Goal: Register for event/course

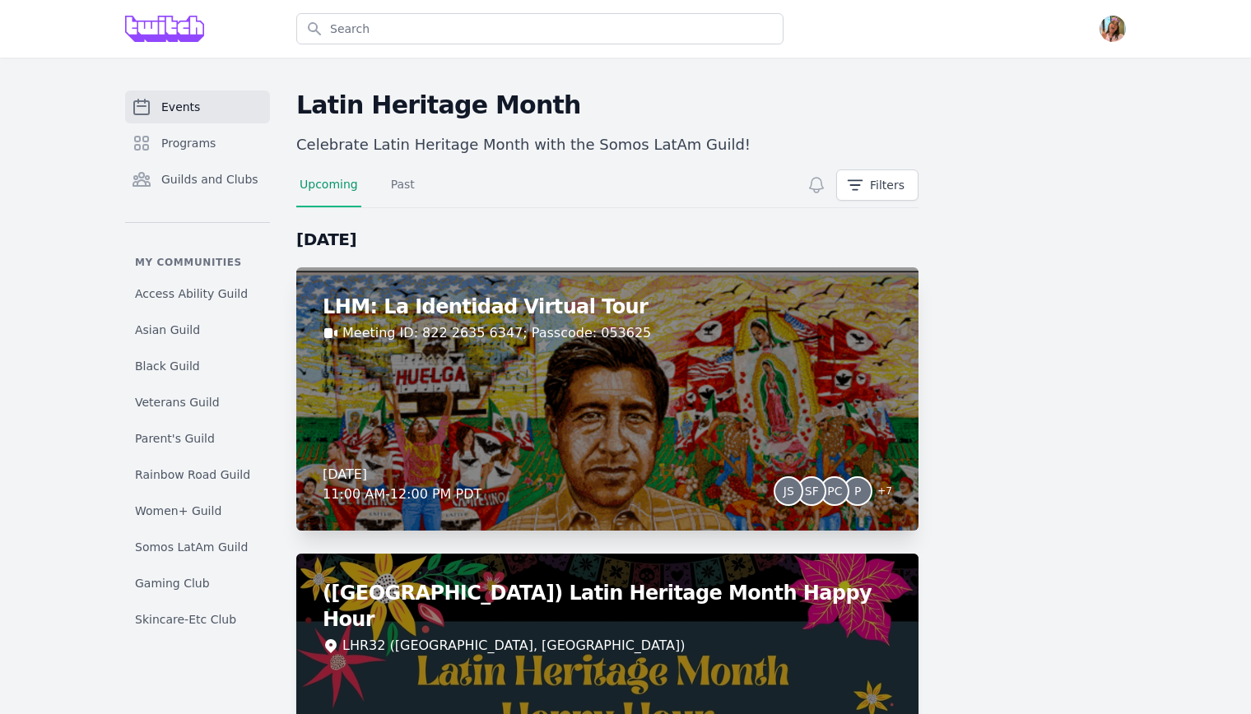
click at [659, 355] on div "LHM: La Identidad Virtual Tour Meeting ID: 822 2635 6347; Passcode: 053625 [DAT…" at bounding box center [607, 398] width 622 height 263
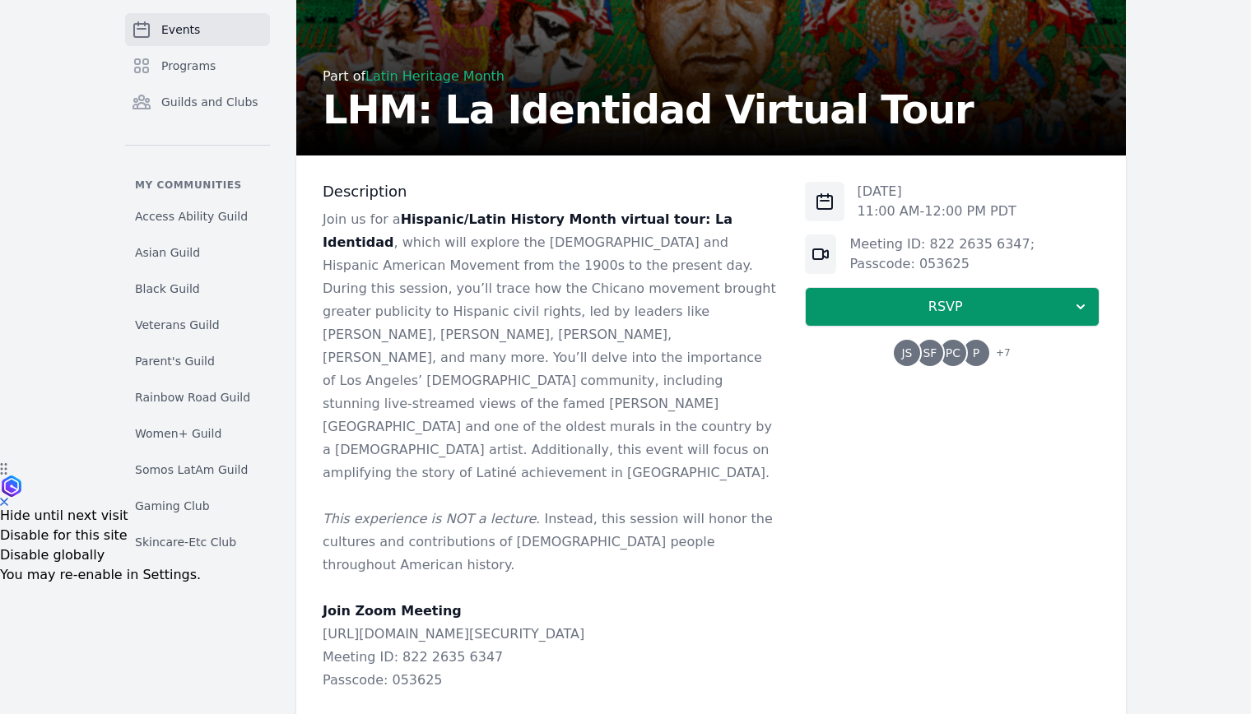
scroll to position [260, 0]
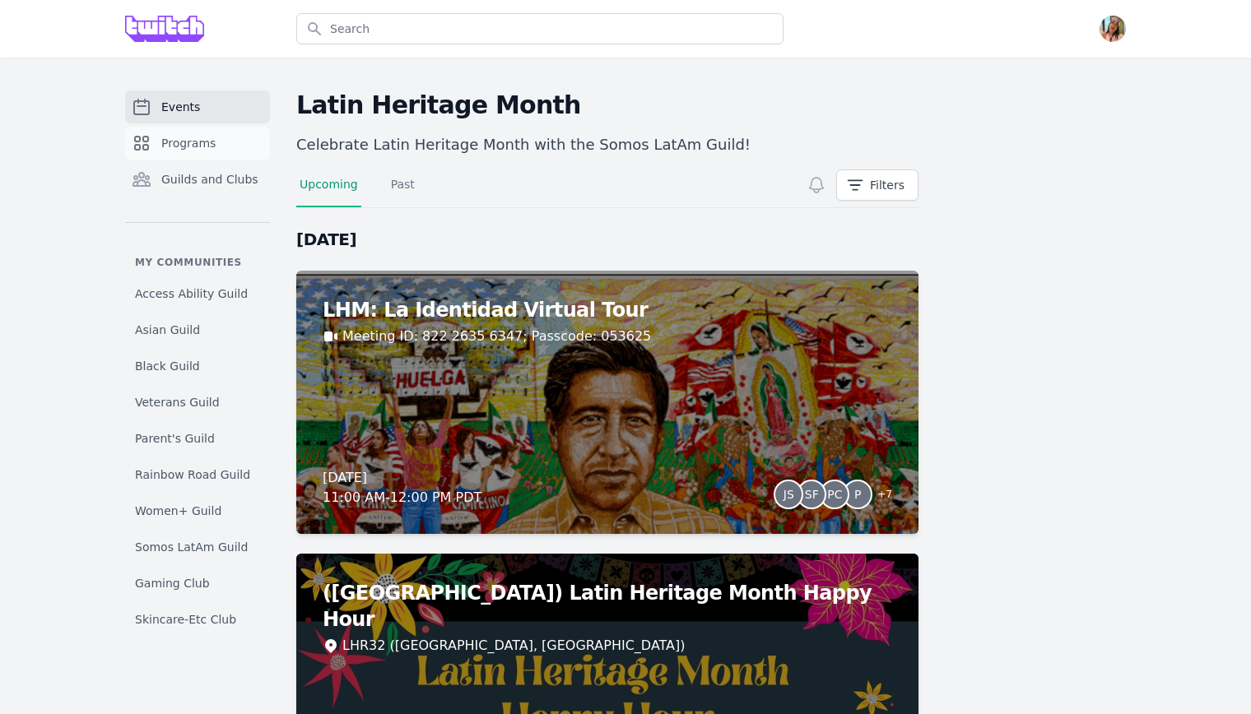
click at [191, 148] on span "Programs" at bounding box center [188, 143] width 54 height 16
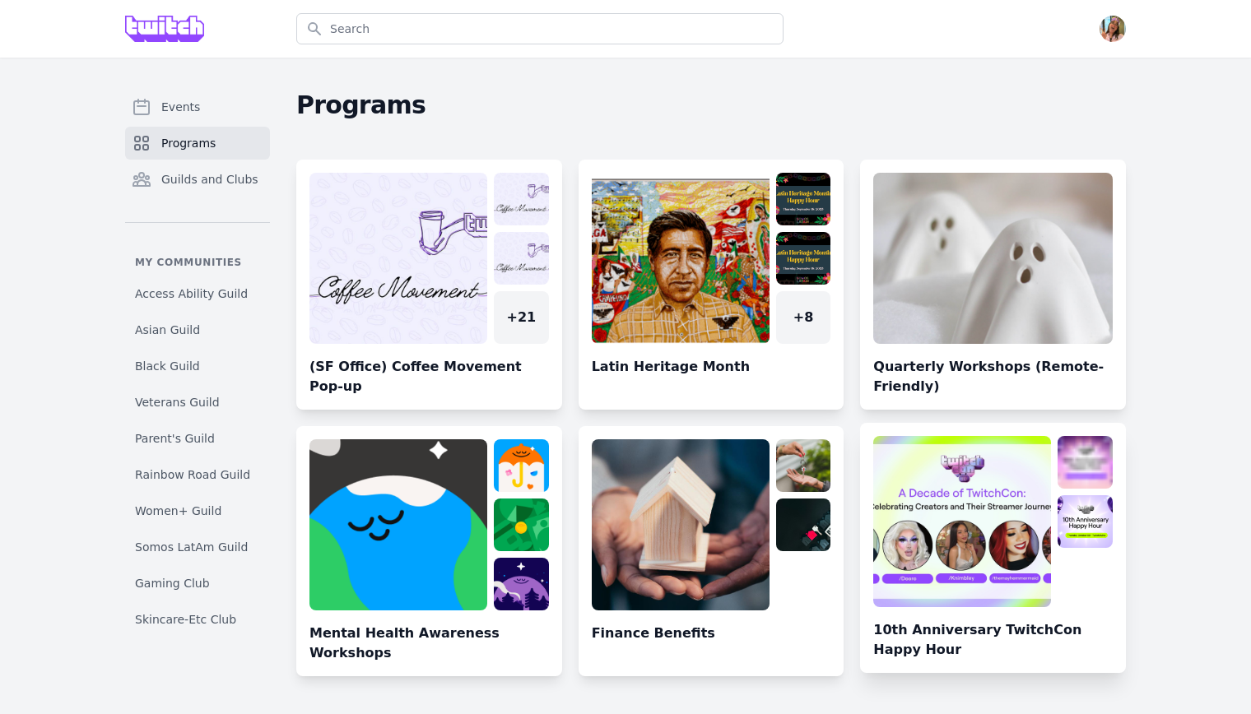
click at [1108, 438] on link at bounding box center [993, 554] width 266 height 237
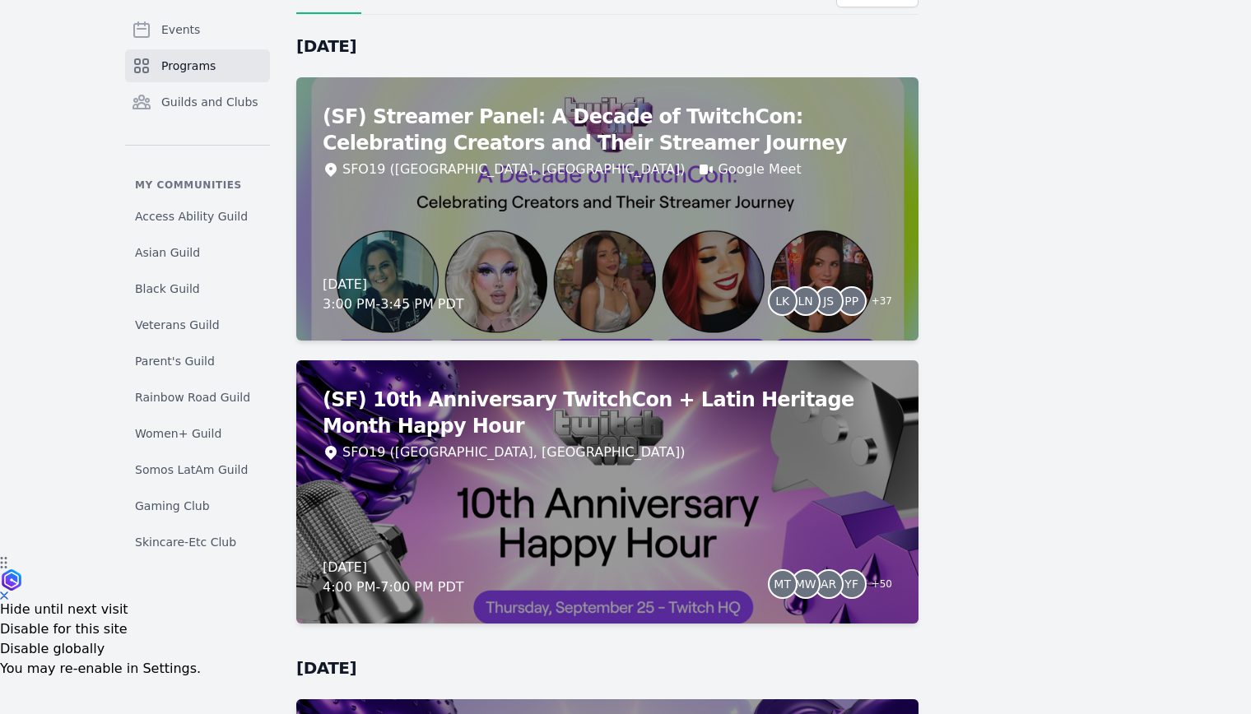
scroll to position [278, 0]
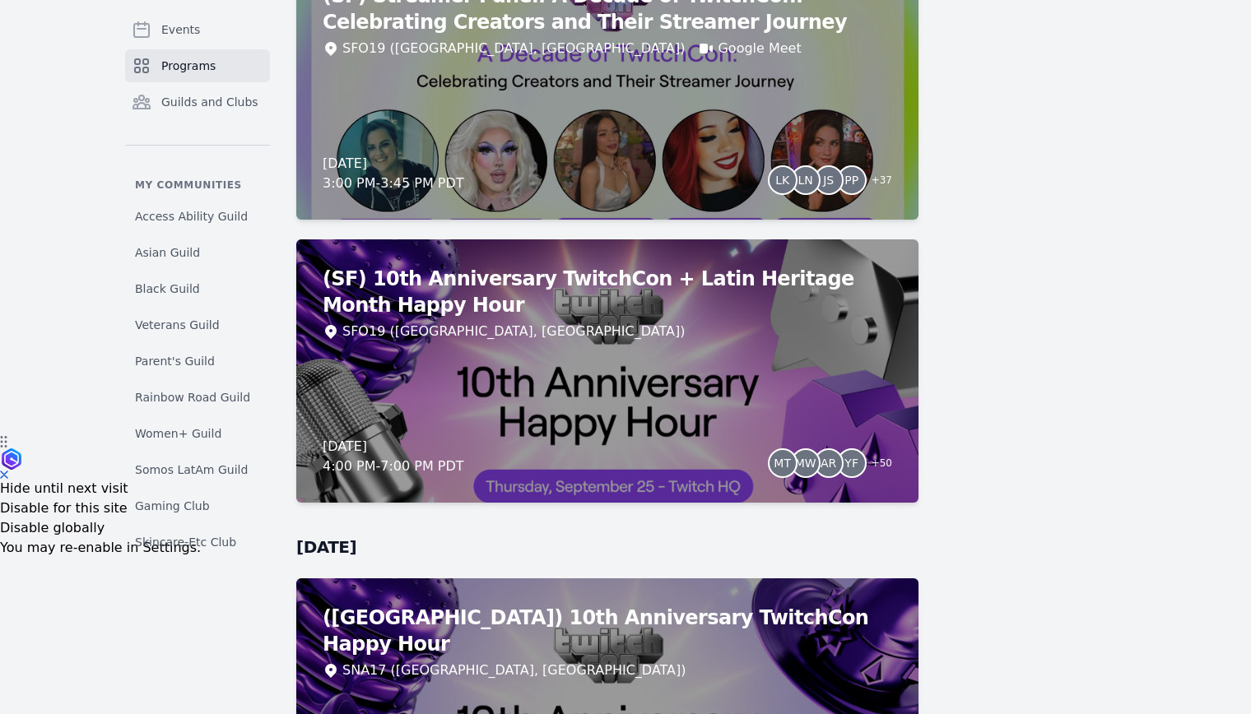
click at [567, 450] on div "[DATE] 4:00 PM - 7:00 PM PDT MT MW AR YF + 50" at bounding box center [607, 456] width 569 height 39
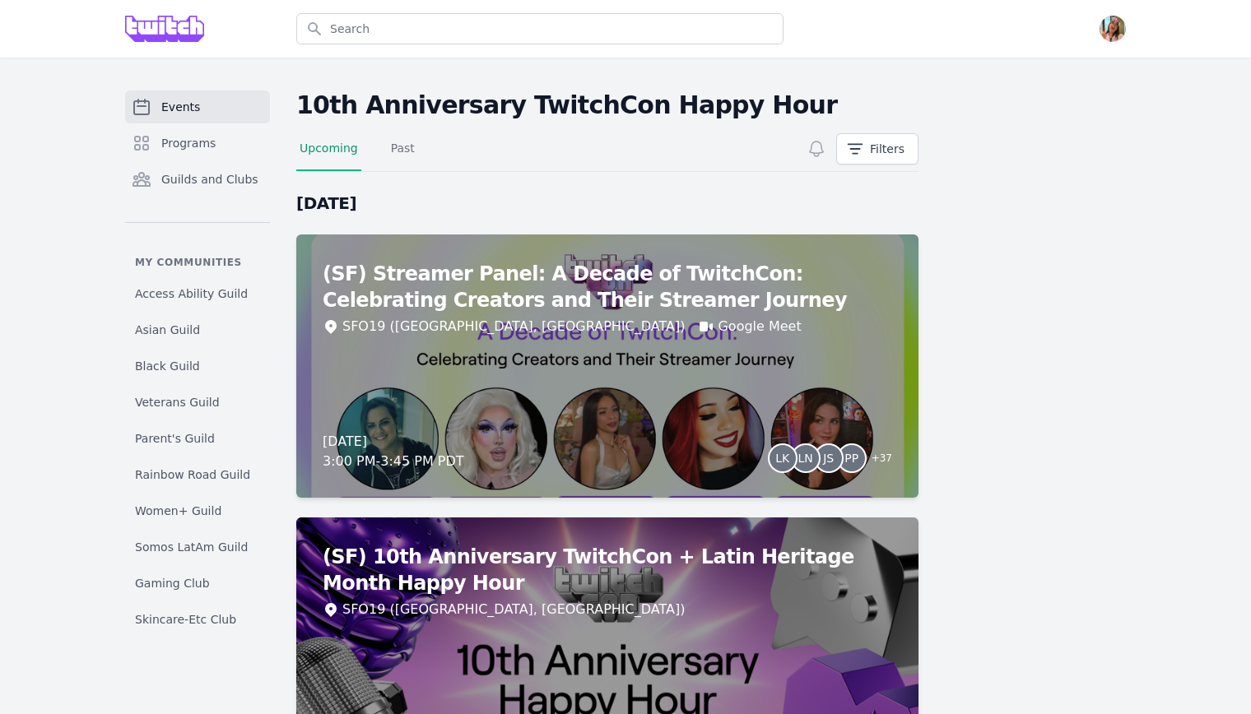
click at [179, 4] on div at bounding box center [164, 29] width 79 height 58
click at [179, 18] on img at bounding box center [164, 29] width 79 height 26
